Goal: Use online tool/utility: Utilize a website feature to perform a specific function

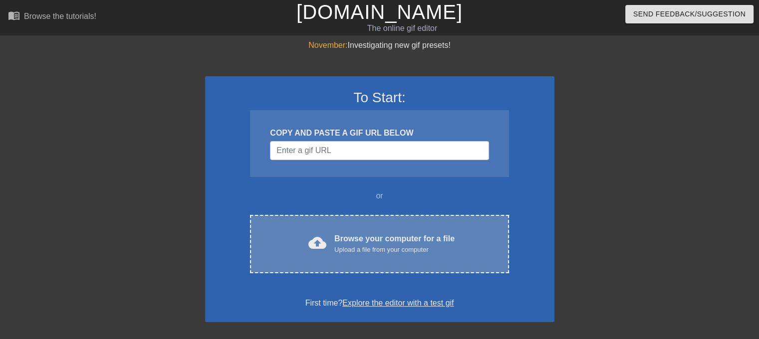
click at [369, 242] on div "Browse your computer for a file Upload a file from your computer" at bounding box center [394, 244] width 120 height 22
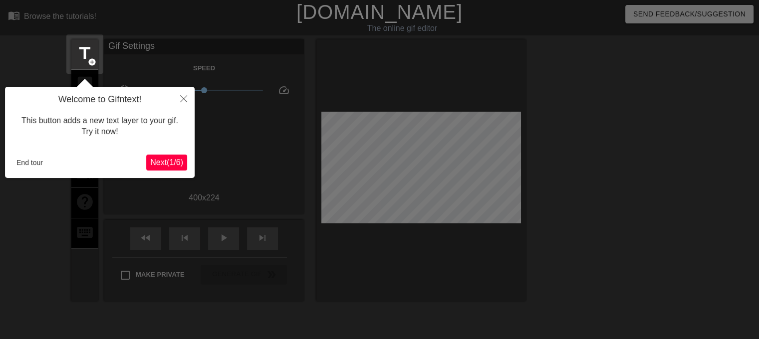
scroll to position [24, 0]
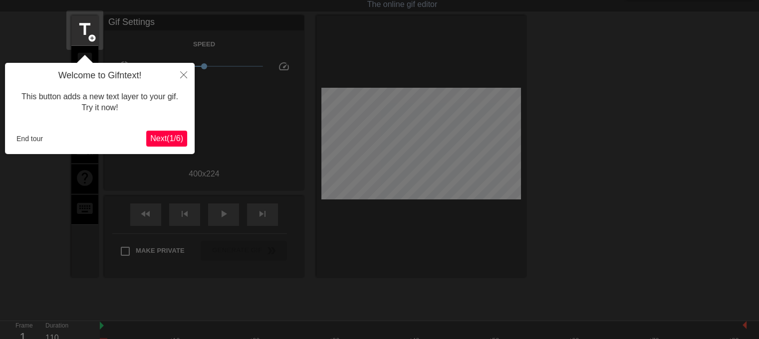
click at [167, 135] on span "Next ( 1 / 6 )" at bounding box center [166, 138] width 33 height 8
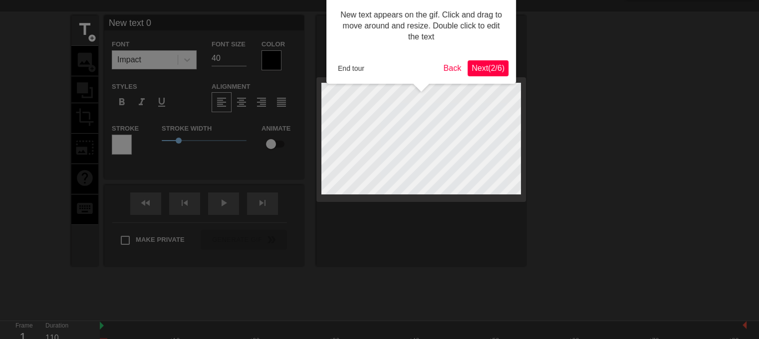
scroll to position [0, 0]
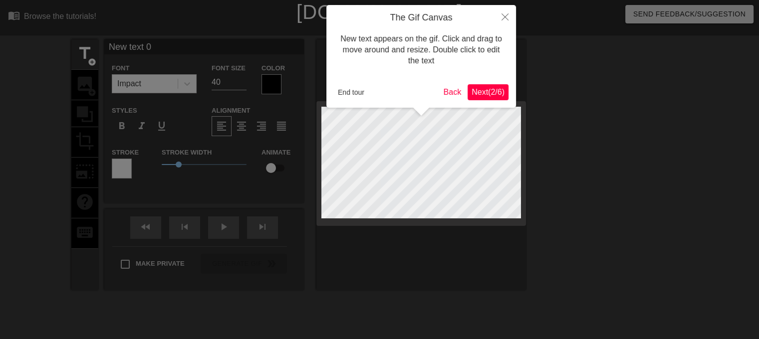
click at [479, 90] on span "Next ( 2 / 6 )" at bounding box center [488, 92] width 33 height 8
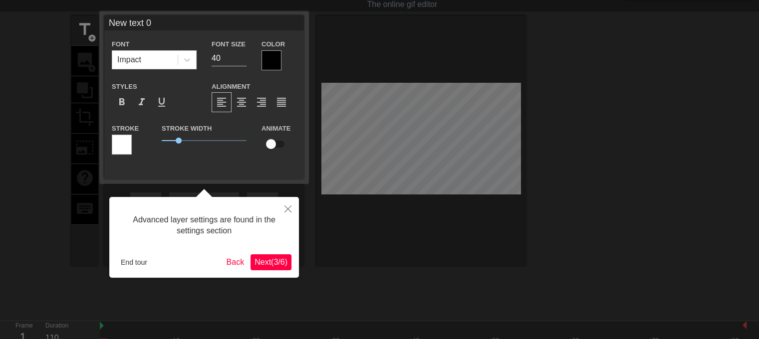
click at [273, 263] on span "Next ( 3 / 6 )" at bounding box center [271, 262] width 33 height 8
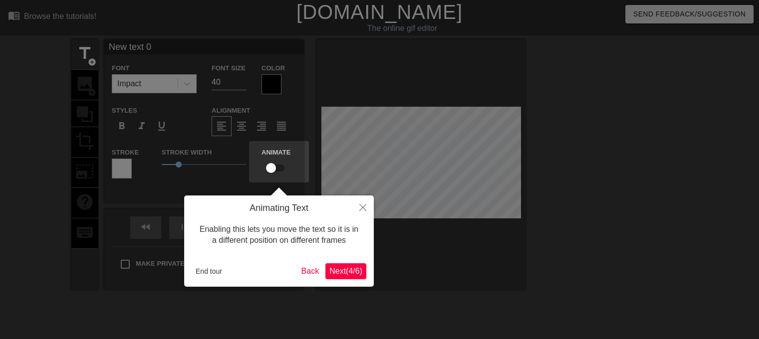
click at [356, 275] on span "Next ( 4 / 6 )" at bounding box center [345, 271] width 33 height 8
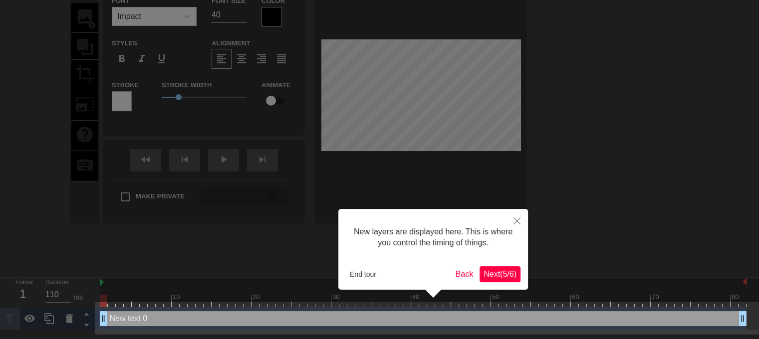
click at [492, 271] on span "Next ( 5 / 6 )" at bounding box center [500, 274] width 33 height 8
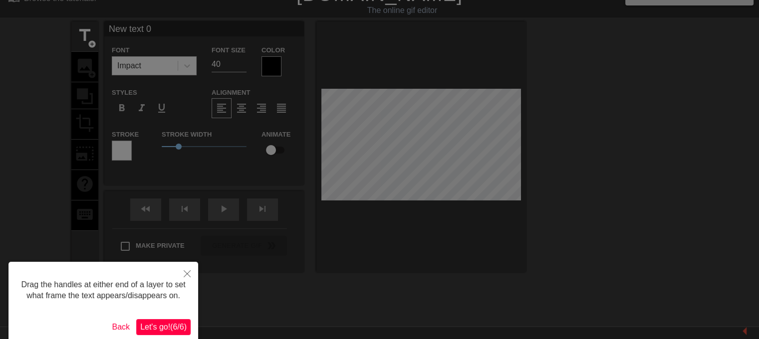
scroll to position [0, 0]
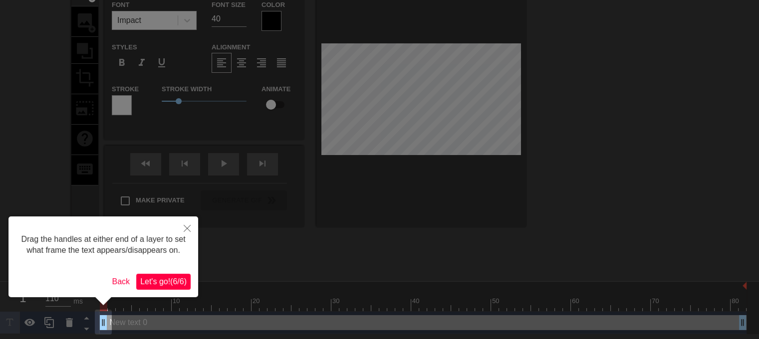
click at [157, 282] on span "Let's go! ( 6 / 6 )" at bounding box center [163, 282] width 46 height 8
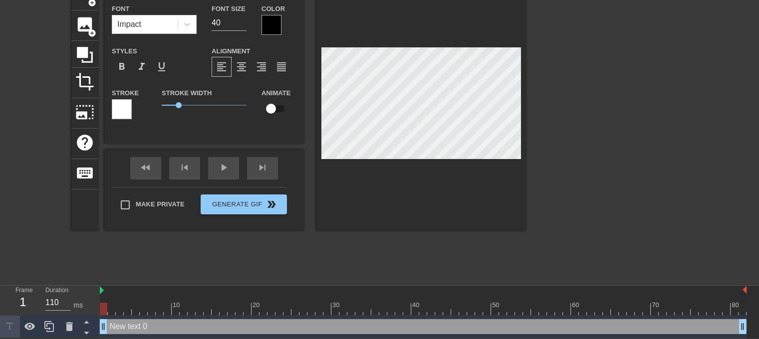
scroll to position [60, 0]
click at [90, 30] on span "add_circle" at bounding box center [92, 33] width 8 height 8
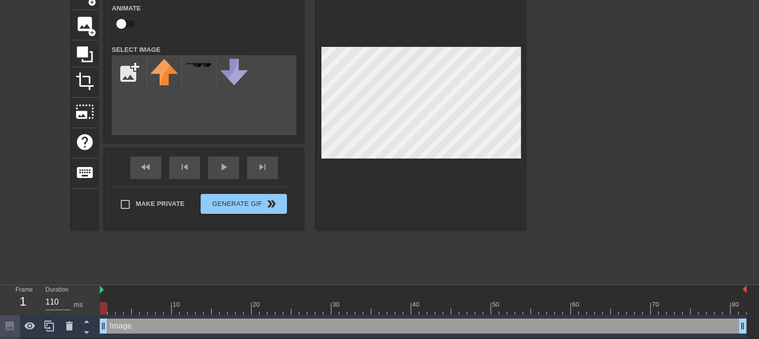
scroll to position [63, 0]
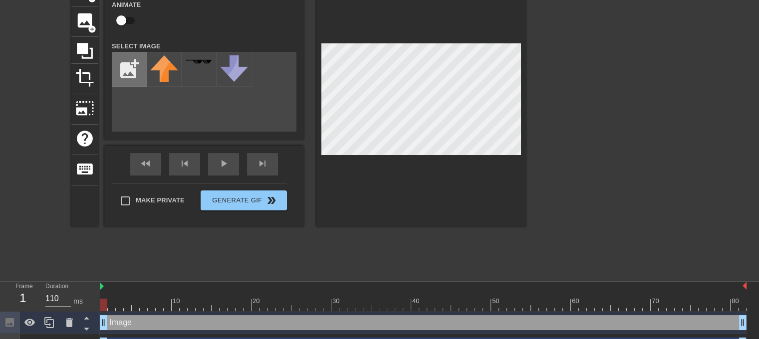
click at [127, 70] on input "file" at bounding box center [129, 69] width 34 height 34
type input "C:\fakepath\[PERSON_NAME] LOGO HD.jpg"
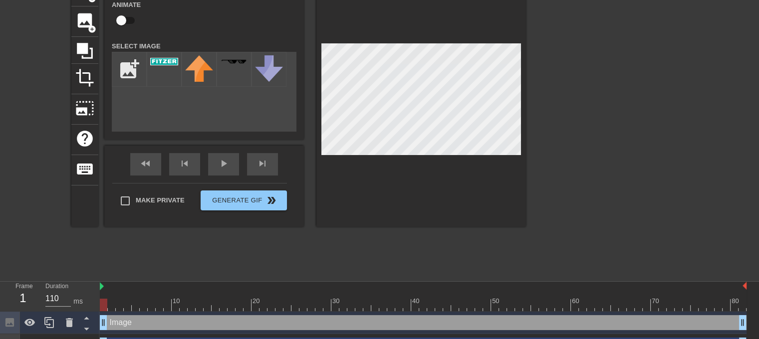
drag, startPoint x: 470, startPoint y: 162, endPoint x: 577, endPoint y: 89, distance: 129.0
click at [622, 93] on div at bounding box center [613, 126] width 150 height 300
click at [442, 199] on div at bounding box center [422, 101] width 210 height 251
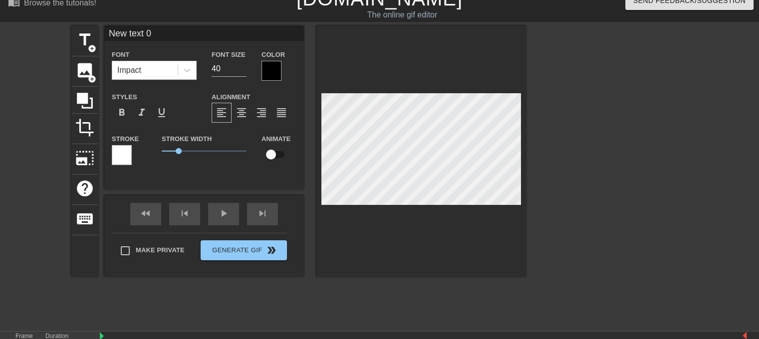
scroll to position [1, 2]
click at [220, 213] on div "play_arrow" at bounding box center [223, 214] width 31 height 22
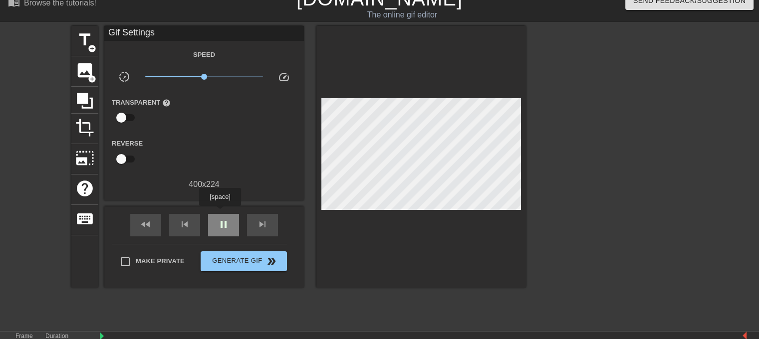
type input "110"
click at [220, 214] on div "pause" at bounding box center [223, 225] width 31 height 22
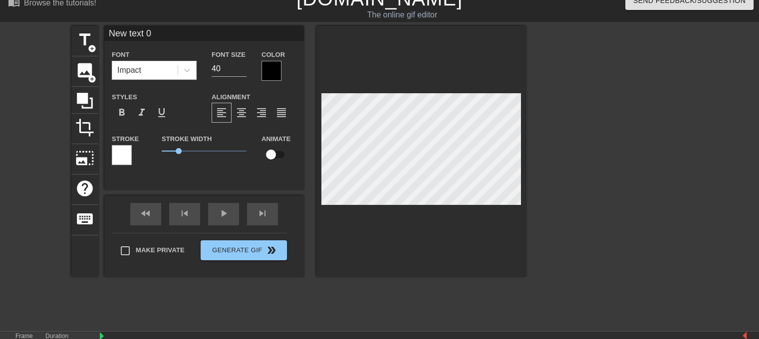
click at [427, 283] on div "title add_circle image add_circle crop photo_size_select_large help keyboard Ne…" at bounding box center [298, 176] width 455 height 300
click at [493, 225] on div at bounding box center [422, 151] width 210 height 251
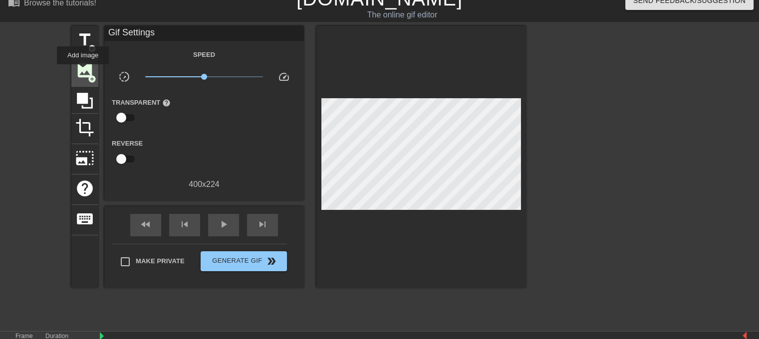
click at [83, 68] on span "image" at bounding box center [84, 70] width 19 height 19
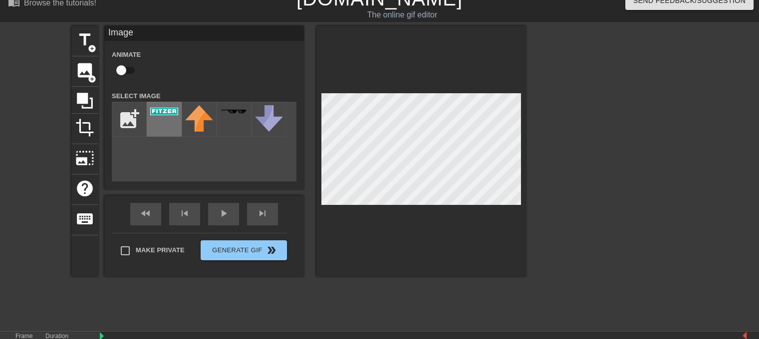
click at [170, 112] on img at bounding box center [164, 111] width 28 height 7
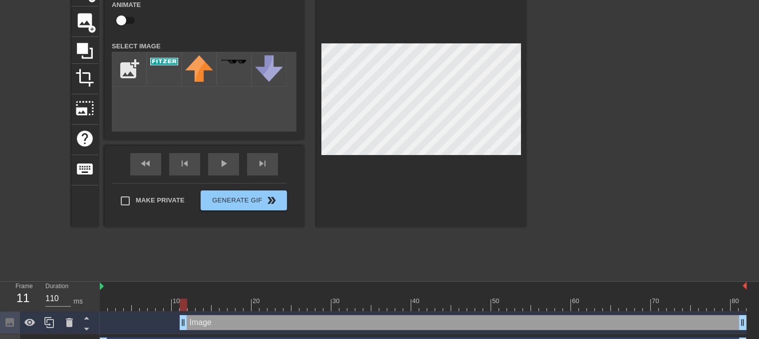
click at [528, 153] on div "title add_circle image add_circle crop photo_size_select_large help keyboard Im…" at bounding box center [379, 126] width 759 height 300
click at [525, 128] on div at bounding box center [422, 101] width 210 height 251
click at [425, 284] on div "menu_book Browse the tutorials! [DOMAIN_NAME] The online gif editor Send Feedba…" at bounding box center [379, 158] width 759 height 443
click at [128, 69] on input "file" at bounding box center [129, 69] width 34 height 34
type input "C:\fakepath\Screenshot [DATE] 210820.png"
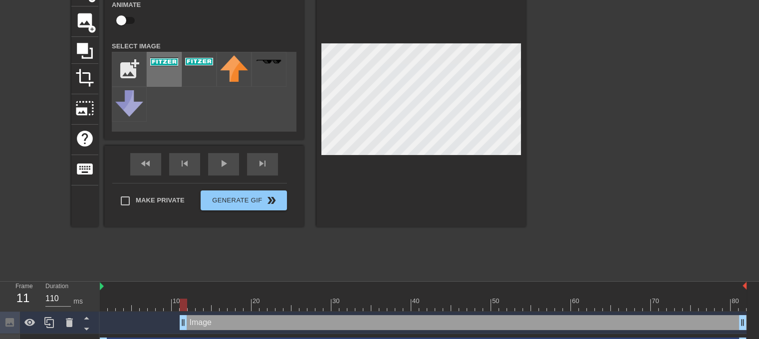
click at [161, 66] on img at bounding box center [164, 61] width 28 height 9
click at [162, 61] on img at bounding box center [164, 61] width 28 height 9
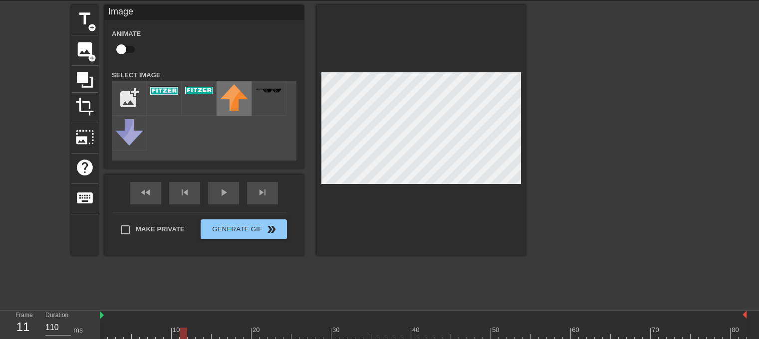
scroll to position [0, 0]
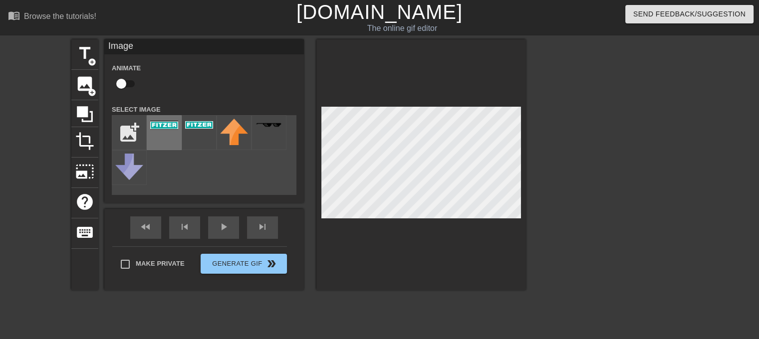
click at [160, 131] on div at bounding box center [164, 132] width 35 height 35
click at [195, 127] on img at bounding box center [199, 124] width 28 height 7
click at [174, 135] on div at bounding box center [164, 132] width 35 height 35
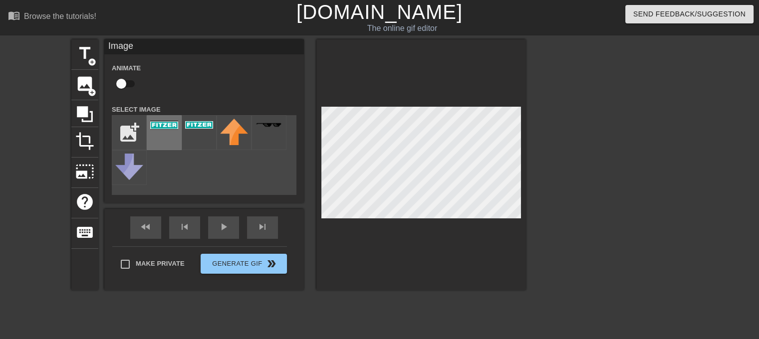
click at [174, 135] on div at bounding box center [164, 132] width 35 height 35
click at [272, 128] on img at bounding box center [269, 124] width 28 height 5
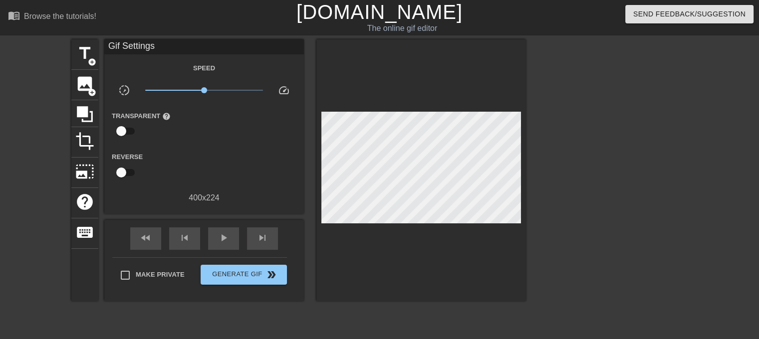
click at [413, 163] on div at bounding box center [422, 170] width 210 height 262
click at [92, 79] on span "image" at bounding box center [84, 83] width 19 height 19
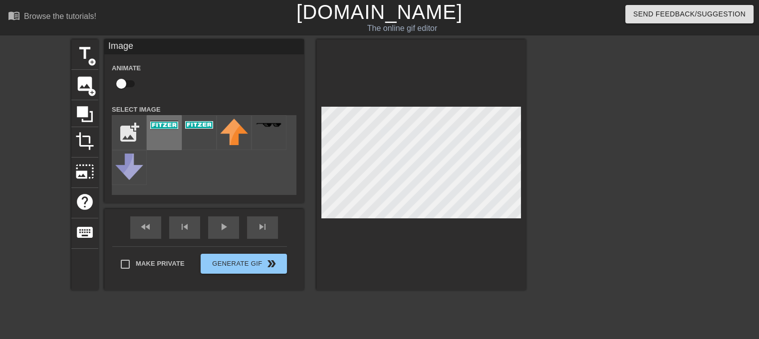
click at [174, 125] on img at bounding box center [164, 125] width 28 height 9
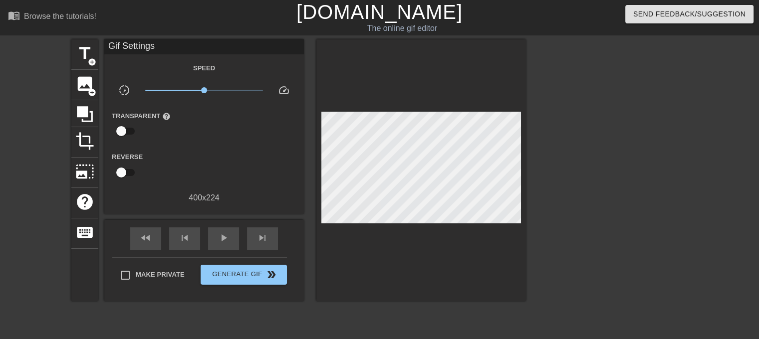
click at [569, 190] on div at bounding box center [613, 189] width 150 height 300
click at [603, 187] on div at bounding box center [613, 189] width 150 height 300
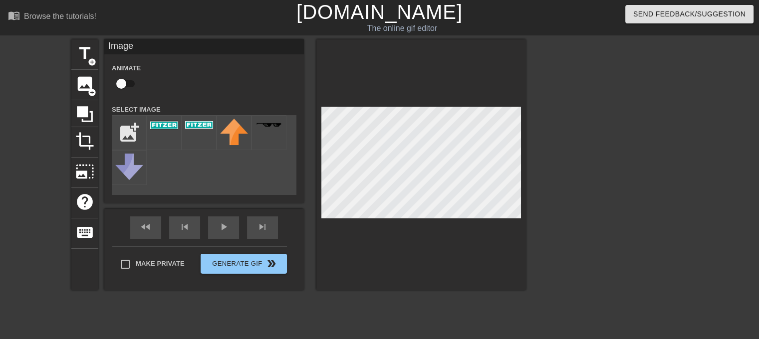
click at [598, 199] on div at bounding box center [613, 189] width 150 height 300
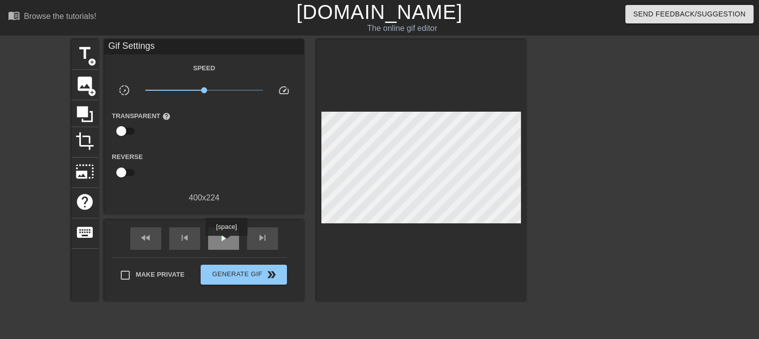
click at [226, 243] on span "play_arrow" at bounding box center [224, 238] width 12 height 12
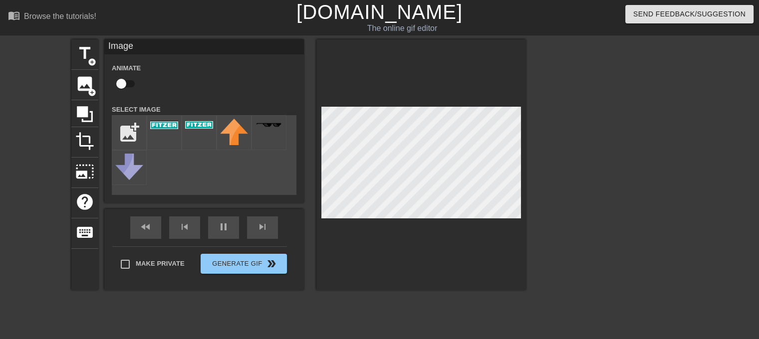
click at [608, 201] on div at bounding box center [613, 189] width 150 height 300
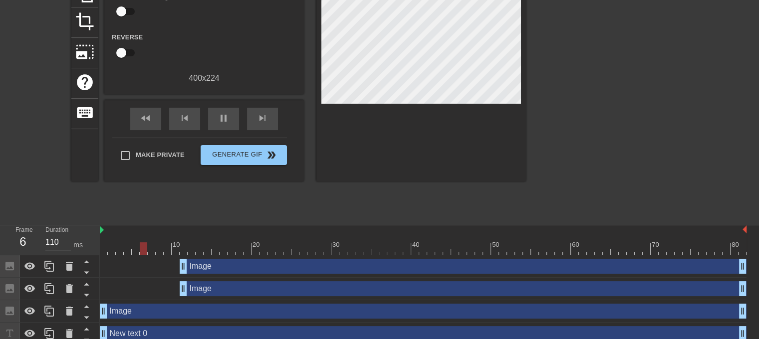
scroll to position [128, 0]
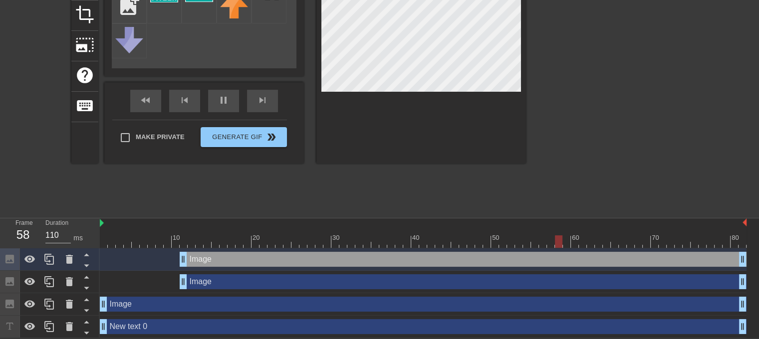
click at [198, 283] on div "Image drag_handle drag_handle" at bounding box center [463, 282] width 567 height 15
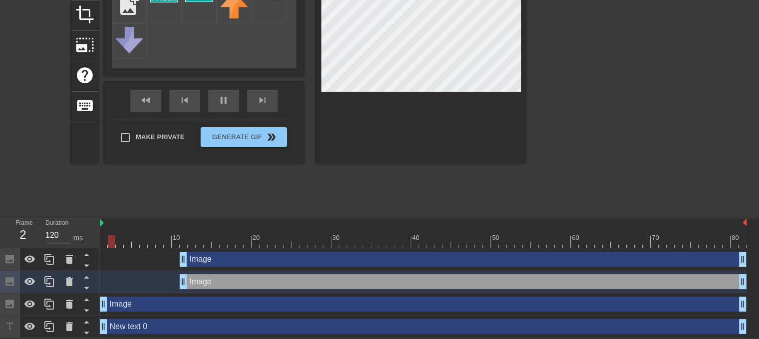
click at [199, 283] on div "Image drag_handle drag_handle" at bounding box center [463, 282] width 567 height 15
click at [70, 281] on icon at bounding box center [69, 282] width 7 height 9
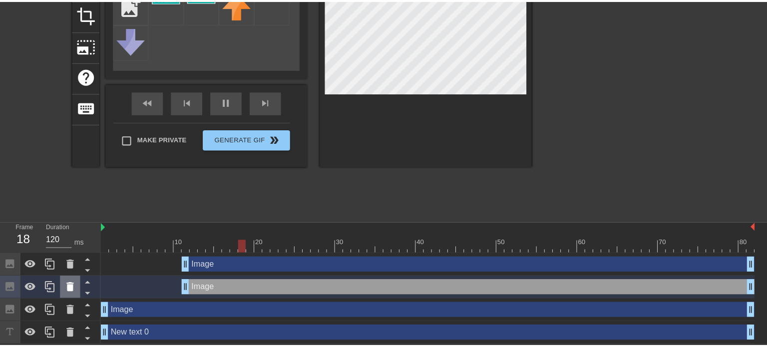
scroll to position [120, 0]
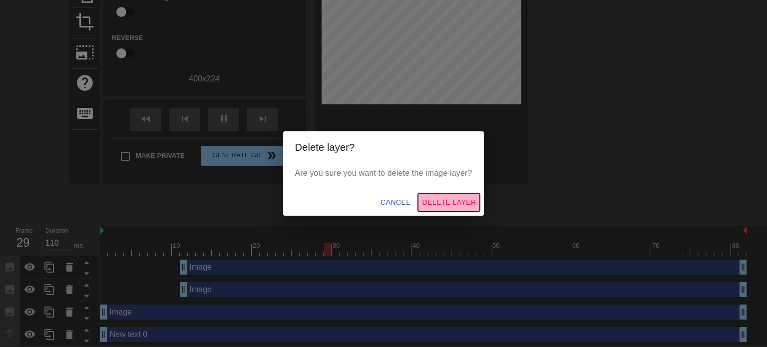
click at [468, 203] on span "Delete Layer" at bounding box center [449, 202] width 54 height 12
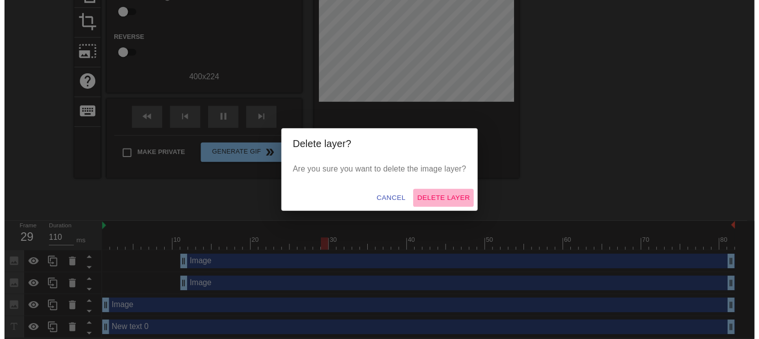
scroll to position [105, 0]
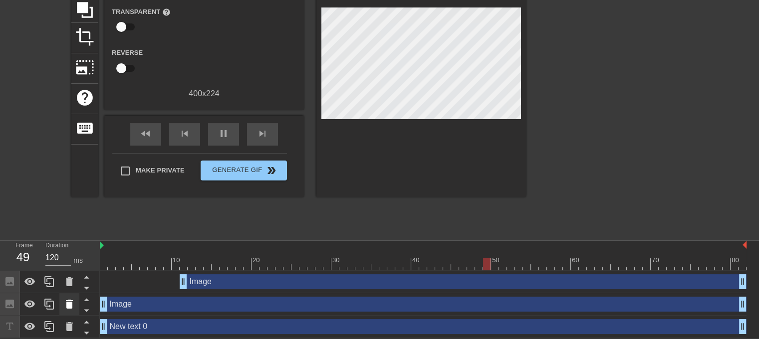
click at [68, 305] on icon at bounding box center [69, 304] width 7 height 9
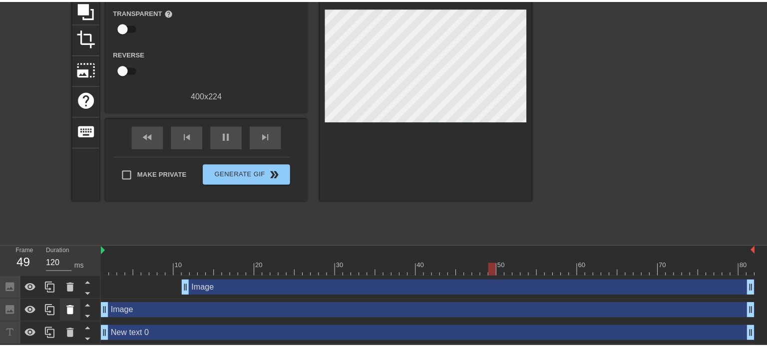
scroll to position [98, 0]
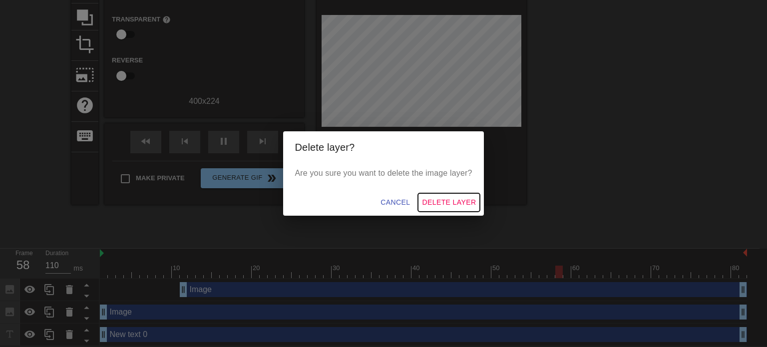
click at [467, 202] on span "Delete Layer" at bounding box center [449, 202] width 54 height 12
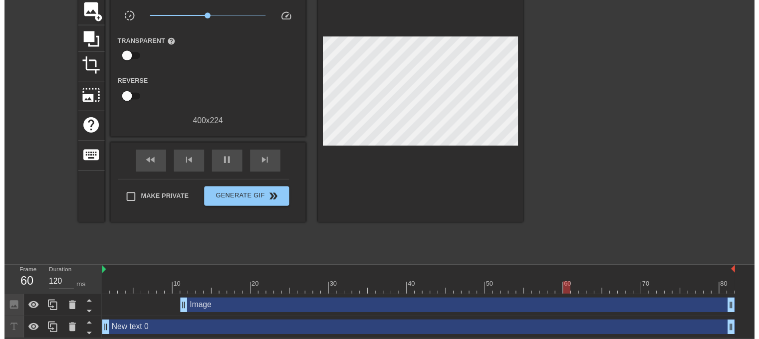
scroll to position [82, 0]
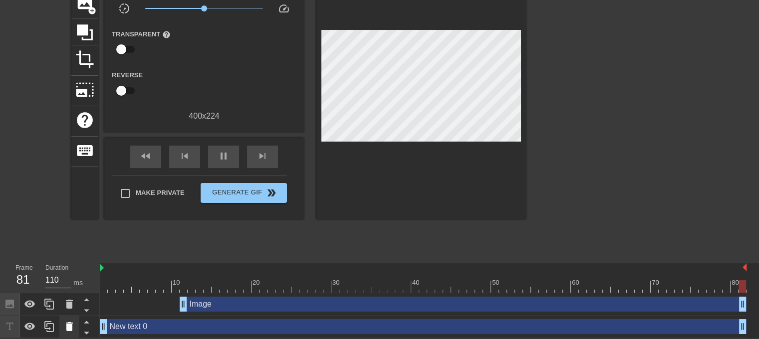
click at [68, 324] on icon at bounding box center [69, 327] width 12 height 12
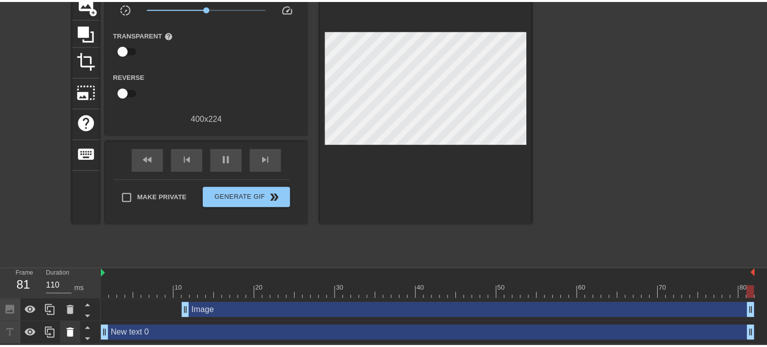
scroll to position [75, 0]
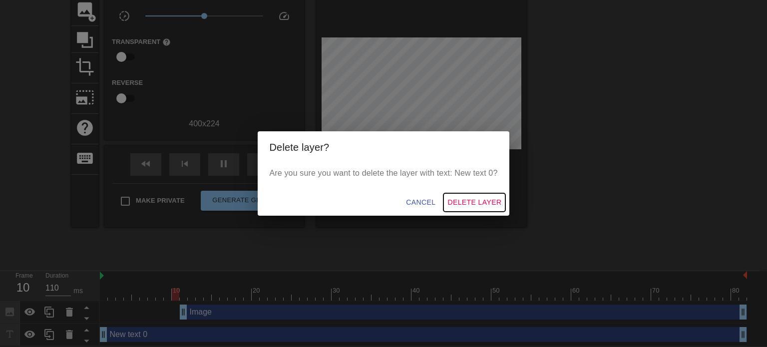
click at [473, 201] on span "Delete Layer" at bounding box center [474, 202] width 54 height 12
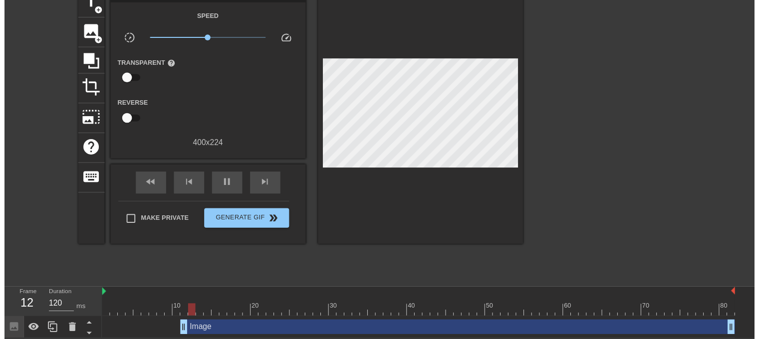
scroll to position [60, 0]
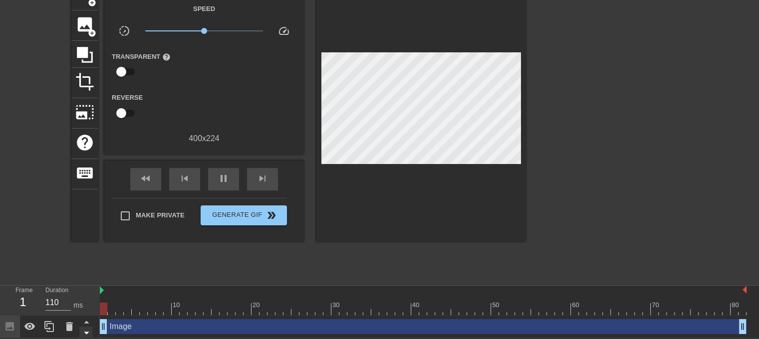
drag, startPoint x: 184, startPoint y: 325, endPoint x: 82, endPoint y: 326, distance: 101.8
click at [82, 326] on div "Frame 1 Duration 110 ms 10 20 30 40 50 60 70 80 Image drag_handle drag_handle" at bounding box center [379, 312] width 759 height 52
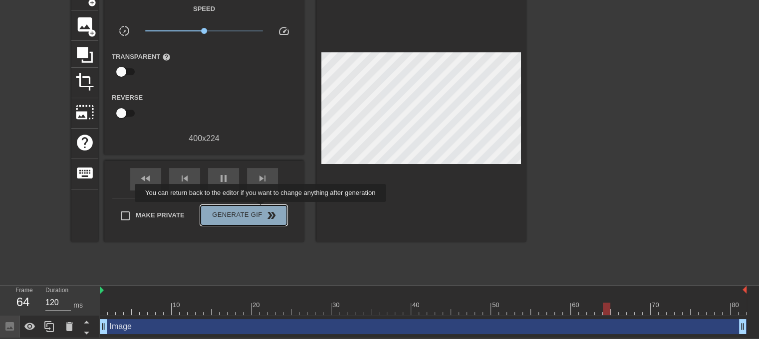
type input "110"
click at [262, 210] on span "Generate Gif double_arrow" at bounding box center [244, 216] width 78 height 12
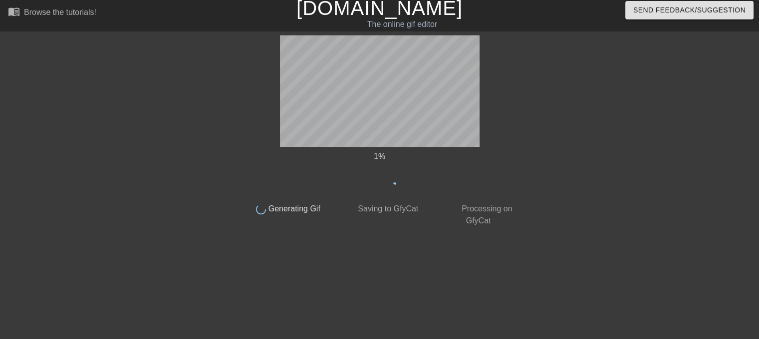
scroll to position [4, 0]
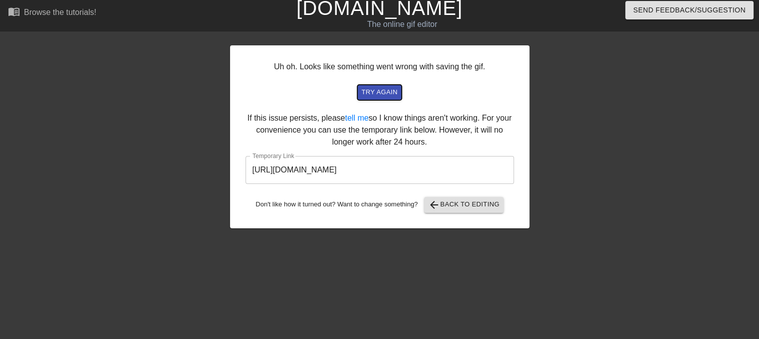
click at [386, 89] on span "try again" at bounding box center [379, 92] width 36 height 11
click at [381, 89] on span "try again" at bounding box center [379, 92] width 36 height 11
